Goal: Navigation & Orientation: Find specific page/section

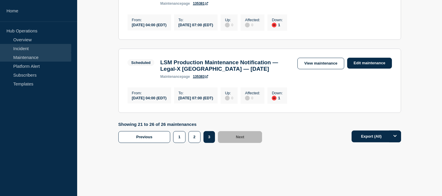
scroll to position [481, 0]
click at [35, 54] on link "Maintenance" at bounding box center [35, 57] width 71 height 9
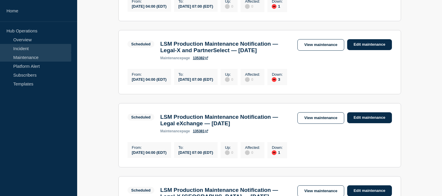
click at [37, 50] on link "Incident" at bounding box center [35, 48] width 71 height 9
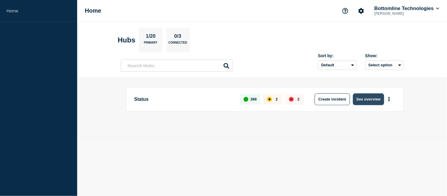
click at [360, 98] on button "See overview" at bounding box center [368, 99] width 31 height 12
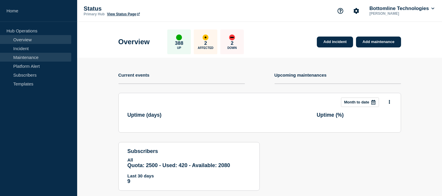
click at [37, 57] on link "Maintenance" at bounding box center [35, 57] width 71 height 9
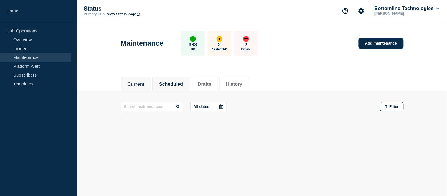
click at [166, 85] on button "Scheduled" at bounding box center [171, 84] width 24 height 5
